Goal: Task Accomplishment & Management: Manage account settings

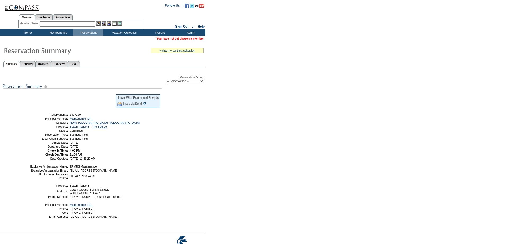
click at [184, 79] on div "Reservation Action: -- Select Action -- Modify Reservation Dates Modify Reserva…" at bounding box center [103, 79] width 201 height 7
click at [184, 82] on select "-- Select Action -- Modify Reservation Dates Modify Reservation Cost Modify Occ…" at bounding box center [185, 81] width 38 height 4
click at [258, 87] on form "Follow Us ::" at bounding box center [252, 129] width 505 height 259
click at [178, 83] on select "-- Select Action -- Modify Reservation Dates Modify Reservation Cost Modify Occ…" at bounding box center [185, 81] width 38 height 4
select select "ChangeDates"
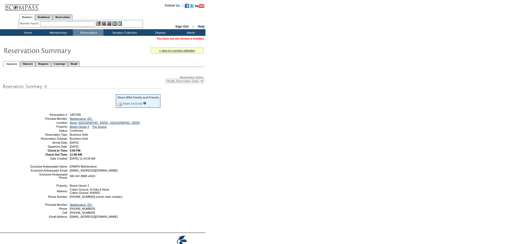
click at [166, 79] on select "-- Select Action -- Modify Reservation Dates Modify Reservation Cost Modify Occ…" at bounding box center [185, 81] width 38 height 4
click at [221, 98] on form "Follow Us ::" at bounding box center [252, 129] width 505 height 259
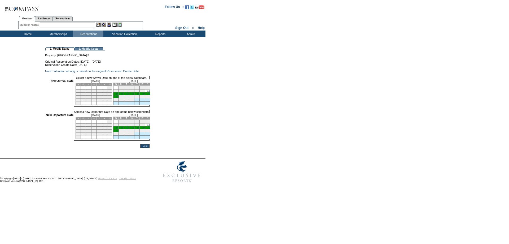
click at [123, 95] on link "15" at bounding box center [122, 93] width 3 height 3
click at [118, 132] on link "21" at bounding box center [117, 131] width 3 height 3
click at [149, 149] on input "Next" at bounding box center [144, 147] width 9 height 4
